Goal: Task Accomplishment & Management: Manage account settings

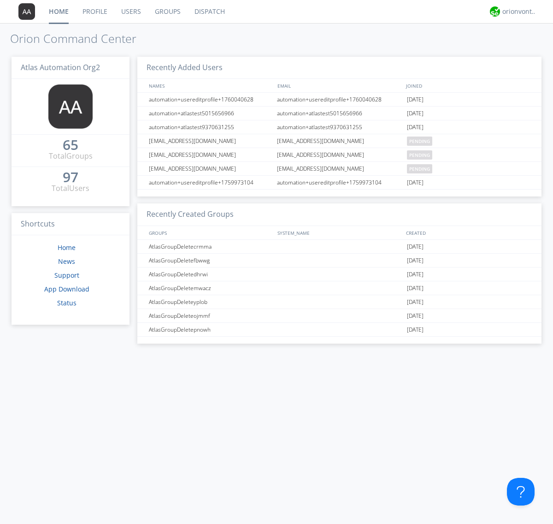
click at [130, 12] on link "Users" at bounding box center [131, 11] width 34 height 23
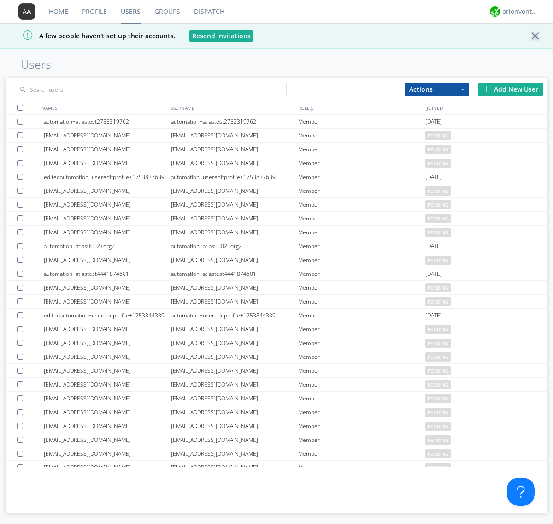
click at [511, 89] on div "Add New User" at bounding box center [511, 90] width 65 height 14
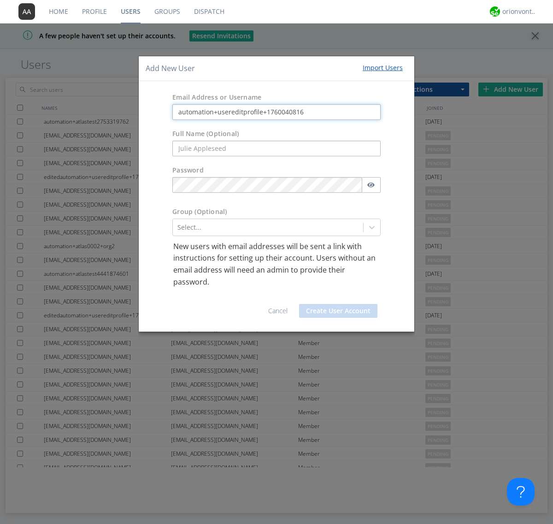
type input "automation+usereditprofile+1760040816"
click at [338, 311] on button "Create User Account" at bounding box center [338, 311] width 78 height 14
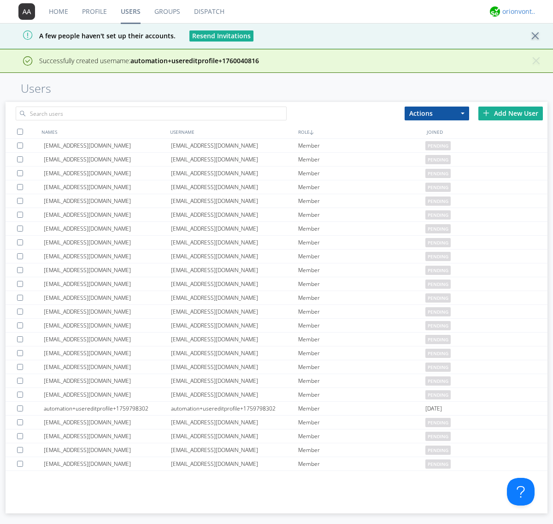
click at [517, 12] on div "orionvontas+atlas+automation+org2" at bounding box center [520, 11] width 35 height 9
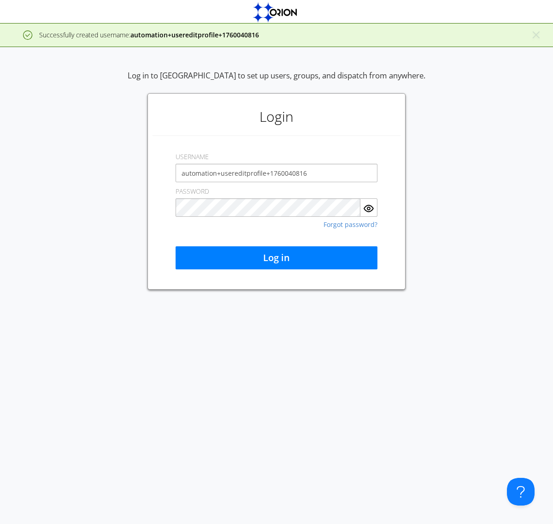
type input "automation+usereditprofile+1760040816"
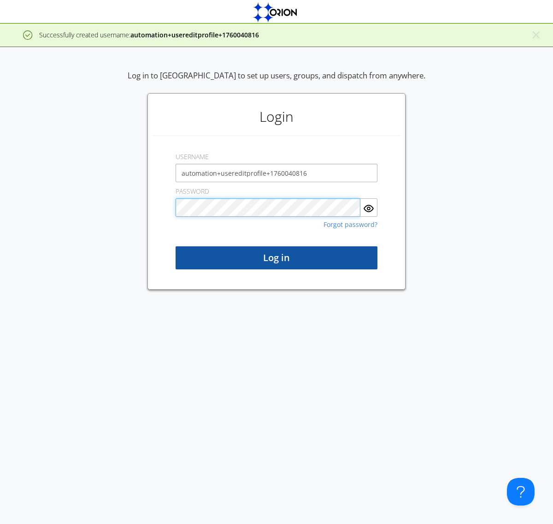
click at [277, 258] on button "Log in" at bounding box center [277, 257] width 202 height 23
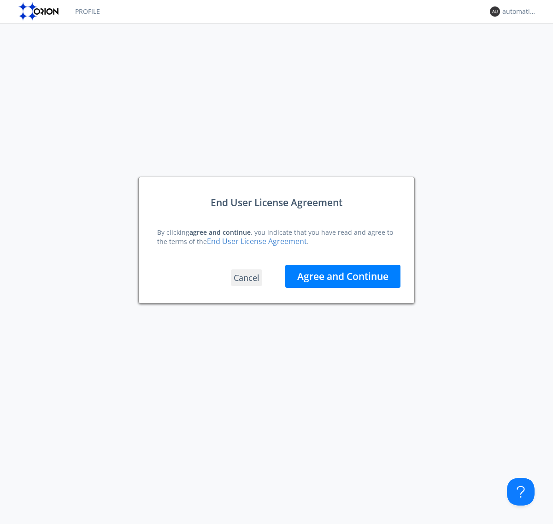
click at [343, 276] on button "Agree and Continue" at bounding box center [342, 276] width 115 height 23
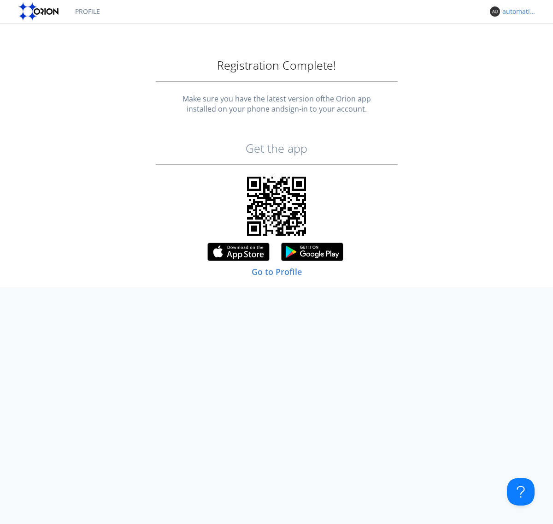
click at [517, 12] on div "automation+usereditprofile+1760040816" at bounding box center [520, 11] width 35 height 9
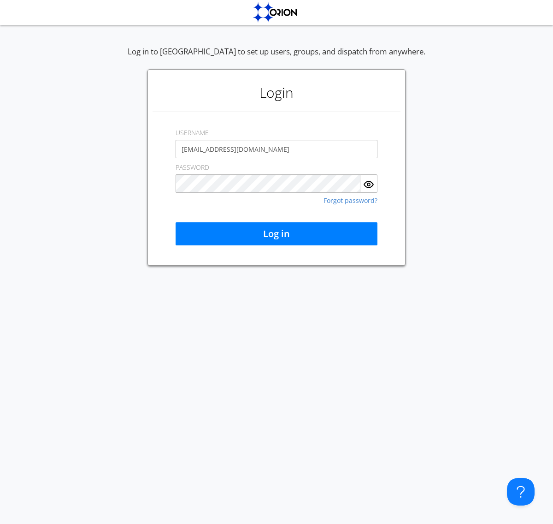
type input "[EMAIL_ADDRESS][DOMAIN_NAME]"
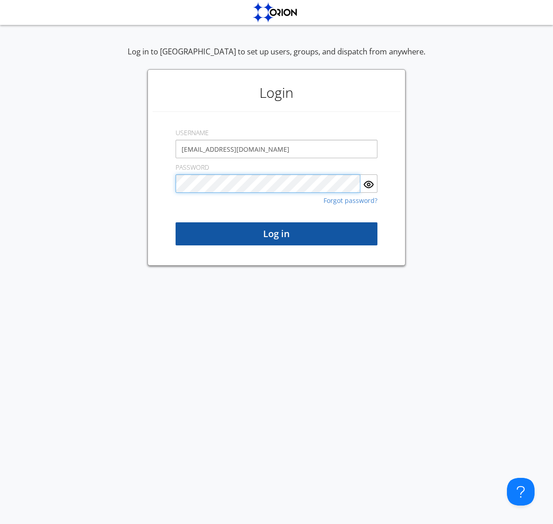
click at [277, 234] on button "Log in" at bounding box center [277, 233] width 202 height 23
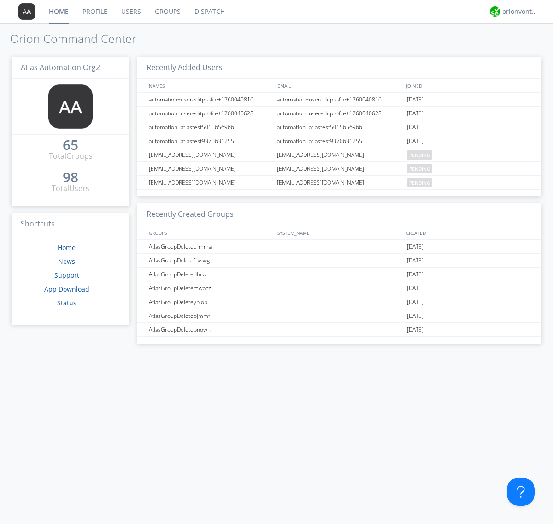
click at [130, 12] on link "Users" at bounding box center [131, 11] width 34 height 23
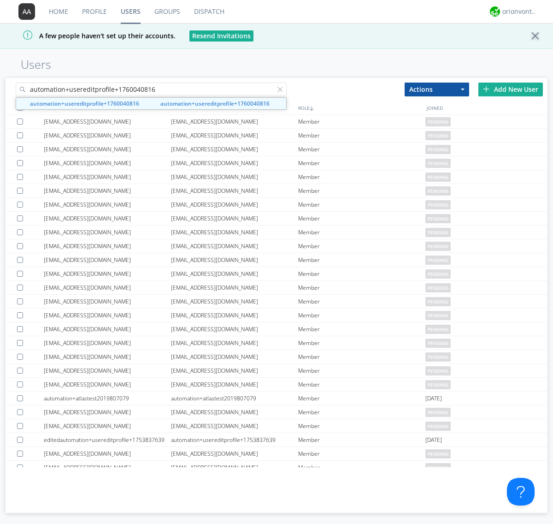
type input "automation+usereditprofile+1760040816"
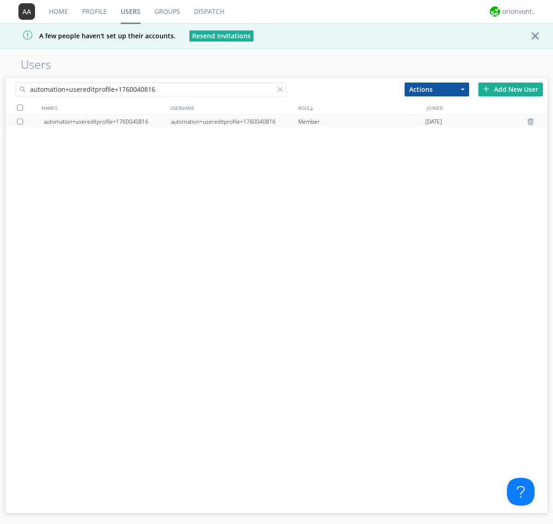
click at [234, 121] on div "automation+usereditprofile+1760040816" at bounding box center [234, 122] width 127 height 14
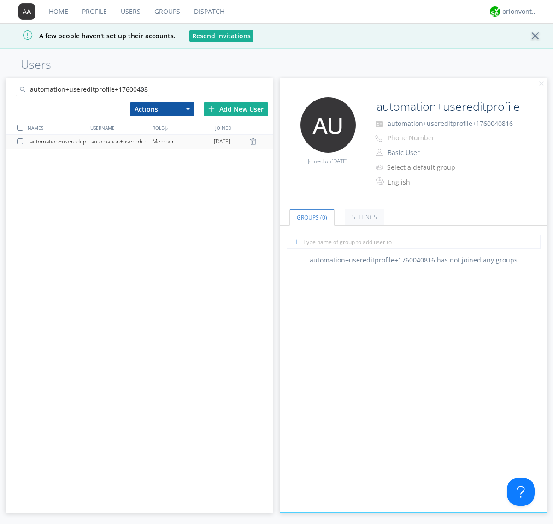
click at [363, 217] on link "Settings" at bounding box center [365, 217] width 40 height 16
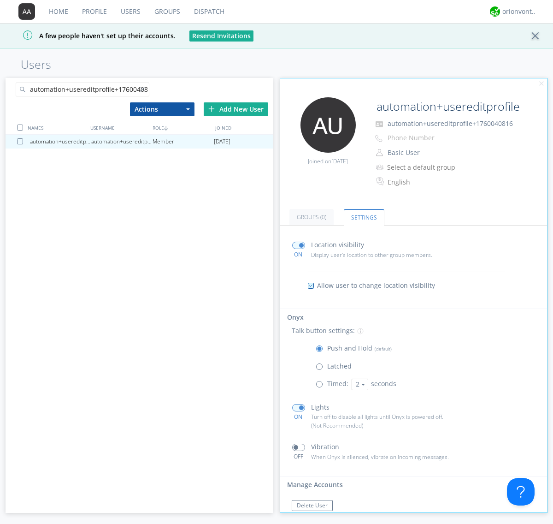
click at [317, 518] on button "Reset Password" at bounding box center [317, 523] width 51 height 11
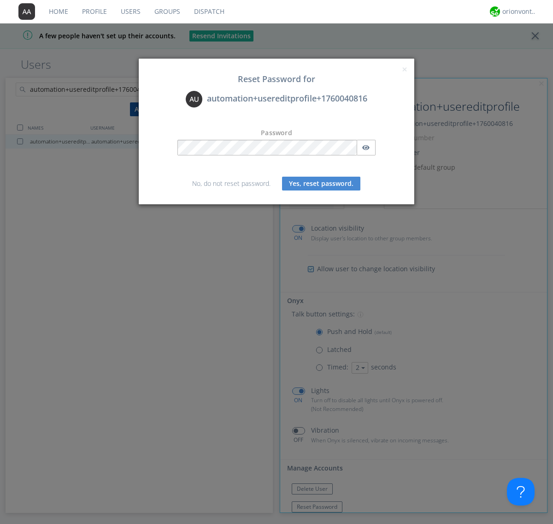
click at [321, 183] on button "Yes, reset password." at bounding box center [321, 184] width 78 height 14
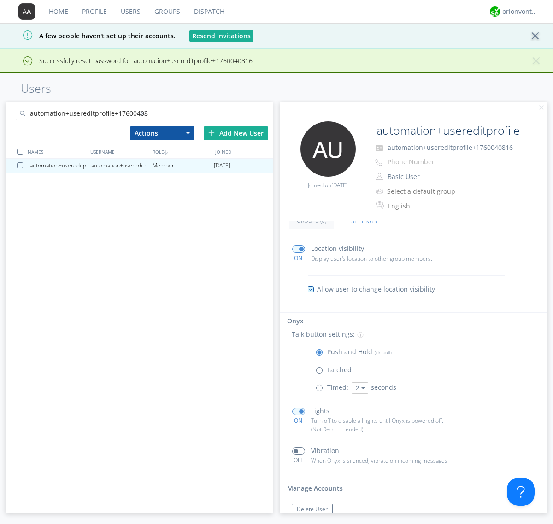
scroll to position [44, 0]
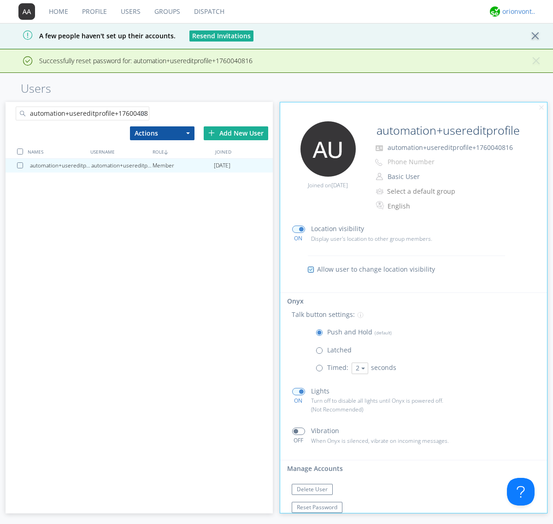
click at [517, 12] on div "orionvontas+atlas+automation+org2" at bounding box center [520, 11] width 35 height 9
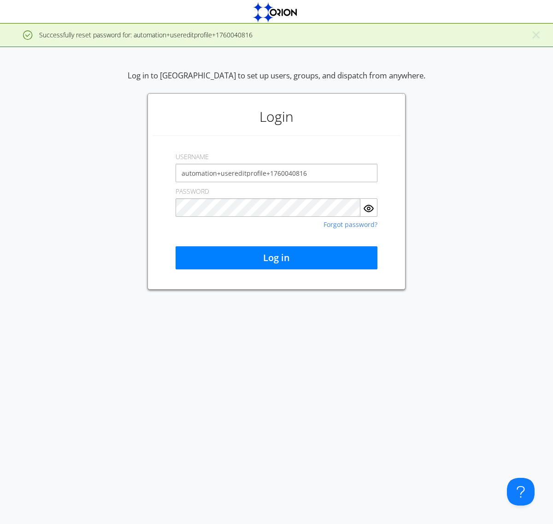
type input "automation+usereditprofile+1760040816"
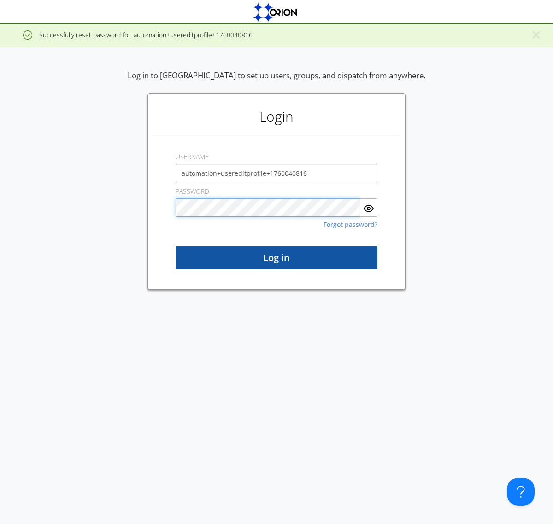
click at [277, 258] on button "Log in" at bounding box center [277, 257] width 202 height 23
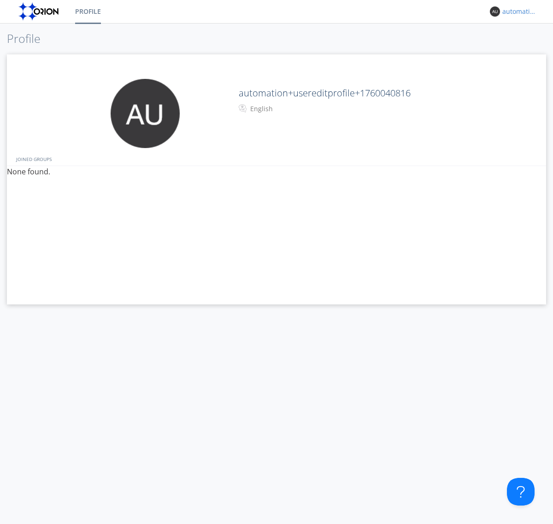
click at [517, 12] on div "automation+usereditprofile+1760040816" at bounding box center [520, 11] width 35 height 9
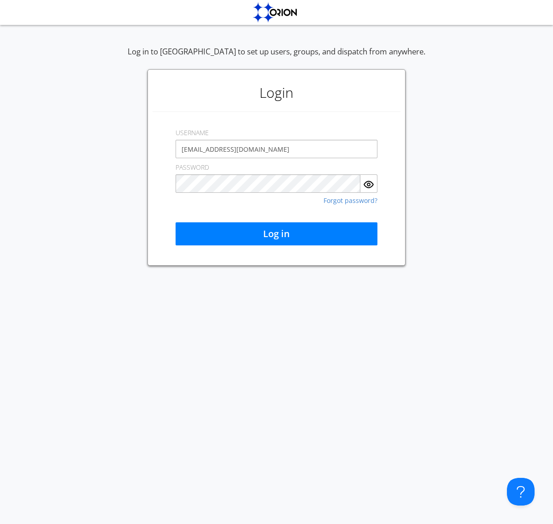
type input "[EMAIL_ADDRESS][DOMAIN_NAME]"
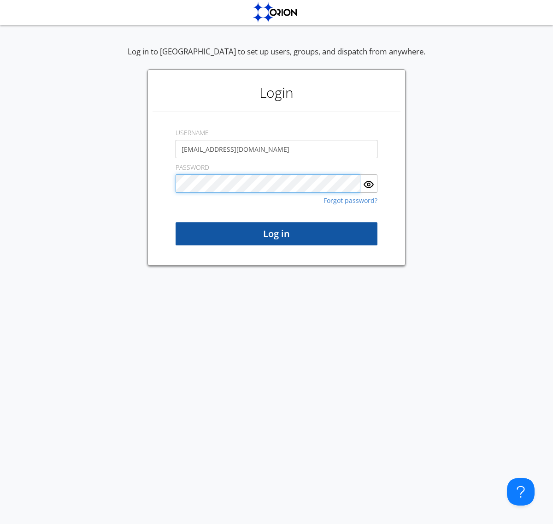
click at [277, 234] on button "Log in" at bounding box center [277, 233] width 202 height 23
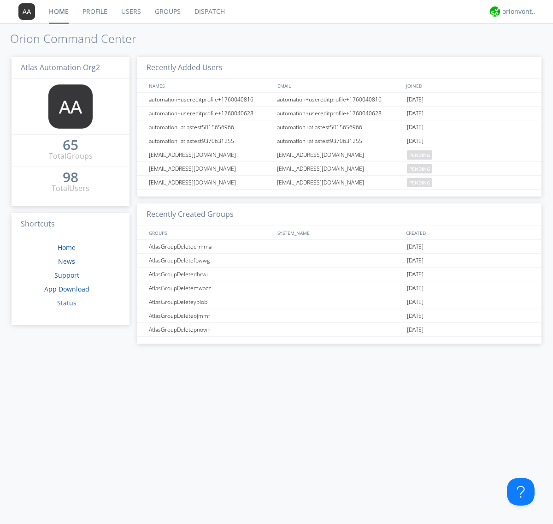
click at [130, 12] on link "Users" at bounding box center [131, 11] width 34 height 23
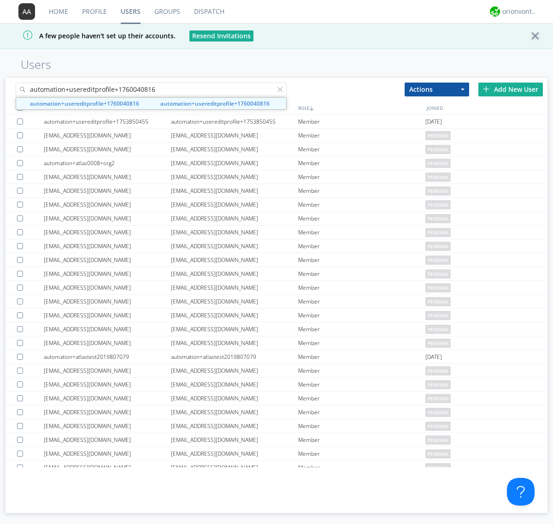
type input "automation+usereditprofile+1760040816"
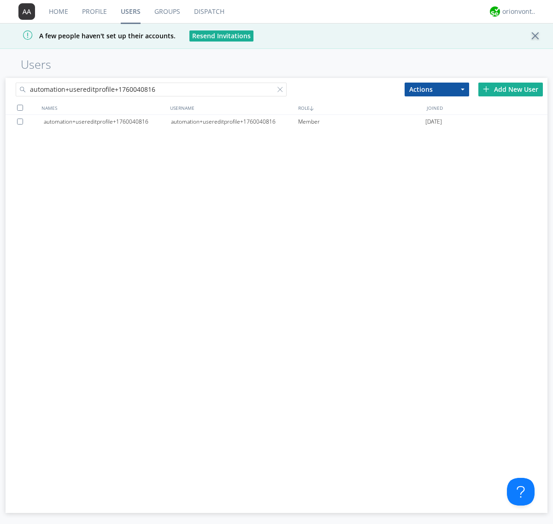
click at [22, 121] on div at bounding box center [21, 122] width 9 height 6
click at [437, 89] on button "Actions" at bounding box center [437, 90] width 65 height 14
click at [0, 0] on link "Delete User" at bounding box center [0, 0] width 0 height 0
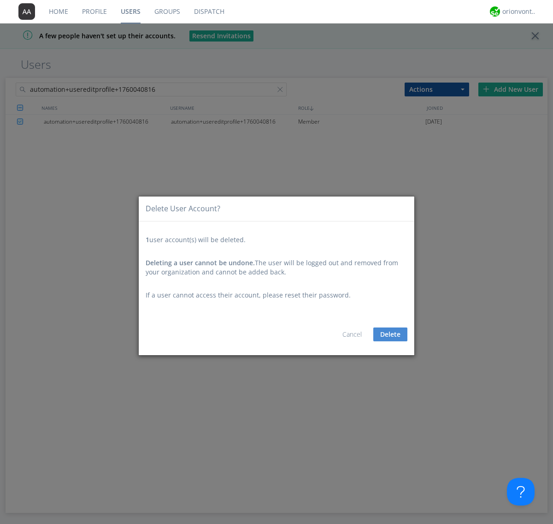
click at [391, 334] on button "Delete" at bounding box center [390, 334] width 34 height 14
